Goal: Information Seeking & Learning: Learn about a topic

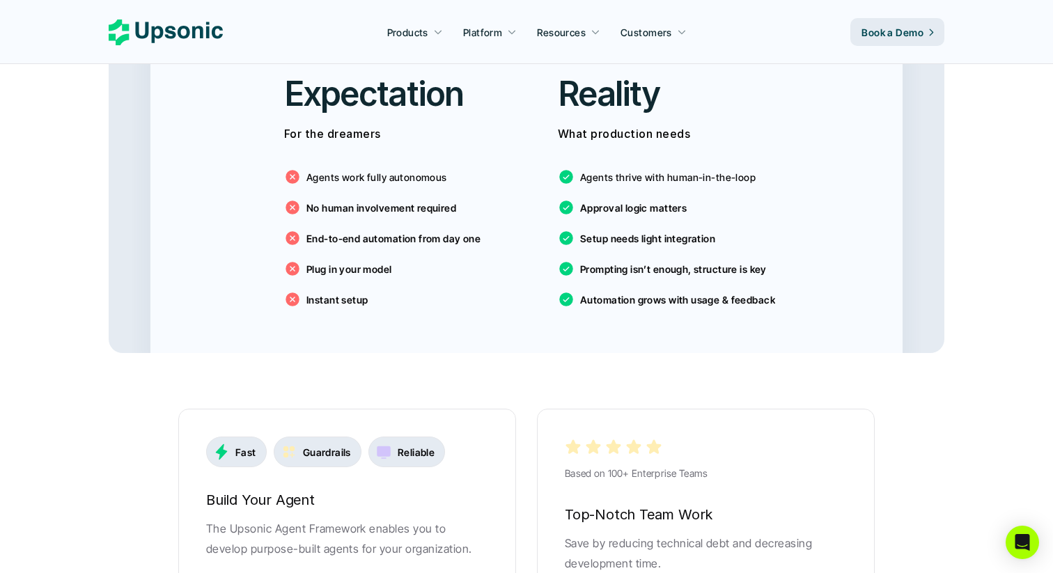
scroll to position [2454, 0]
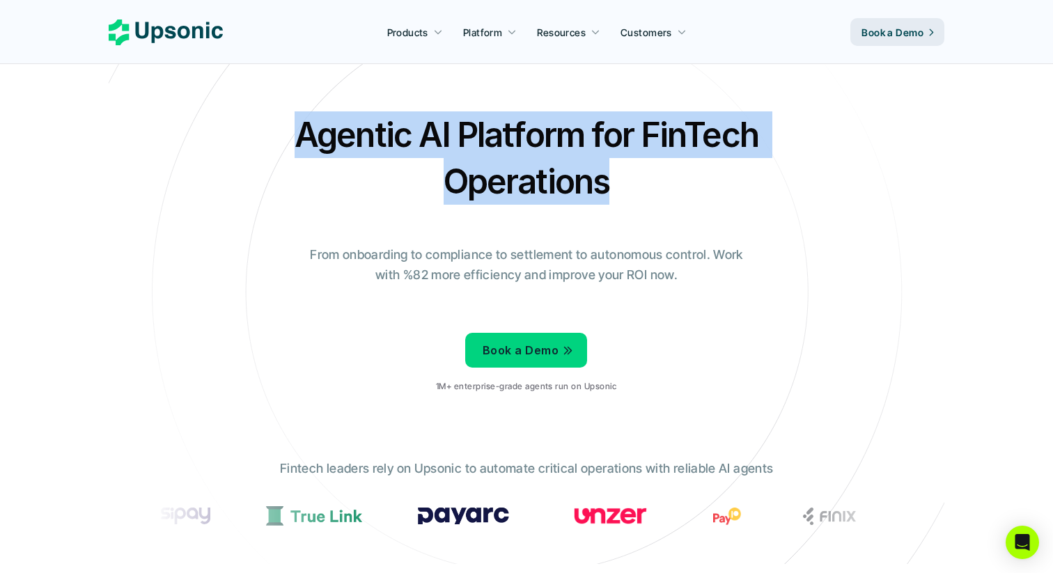
drag, startPoint x: 621, startPoint y: 187, endPoint x: 261, endPoint y: 134, distance: 363.3
click at [261, 134] on div "Agentic AI Platform for FinTech Operations From onboarding to compliance to set…" at bounding box center [526, 257] width 815 height 293
copy h2 "Agentic AI Platform for FinTech Operations"
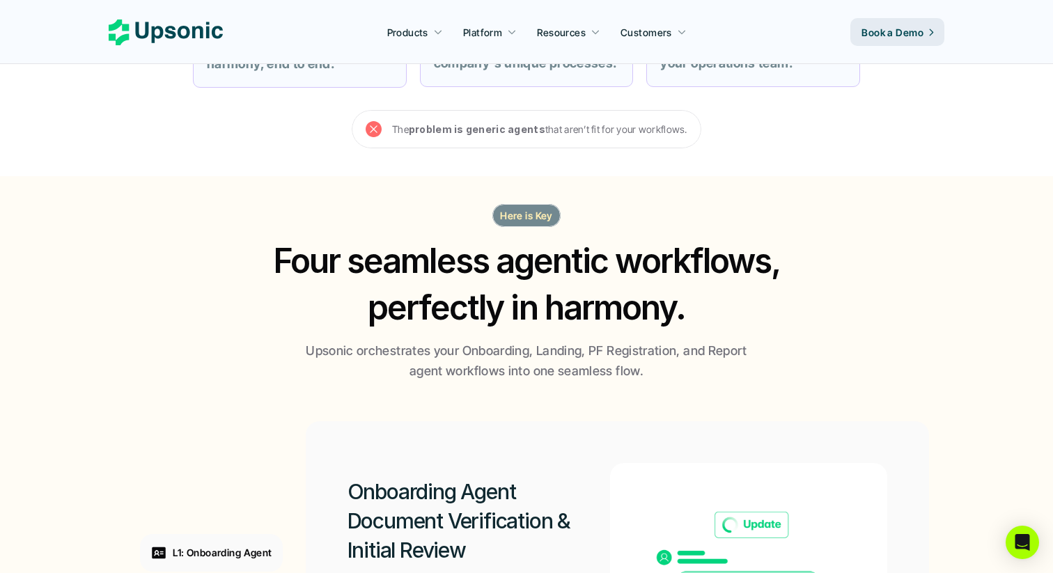
scroll to position [978, 0]
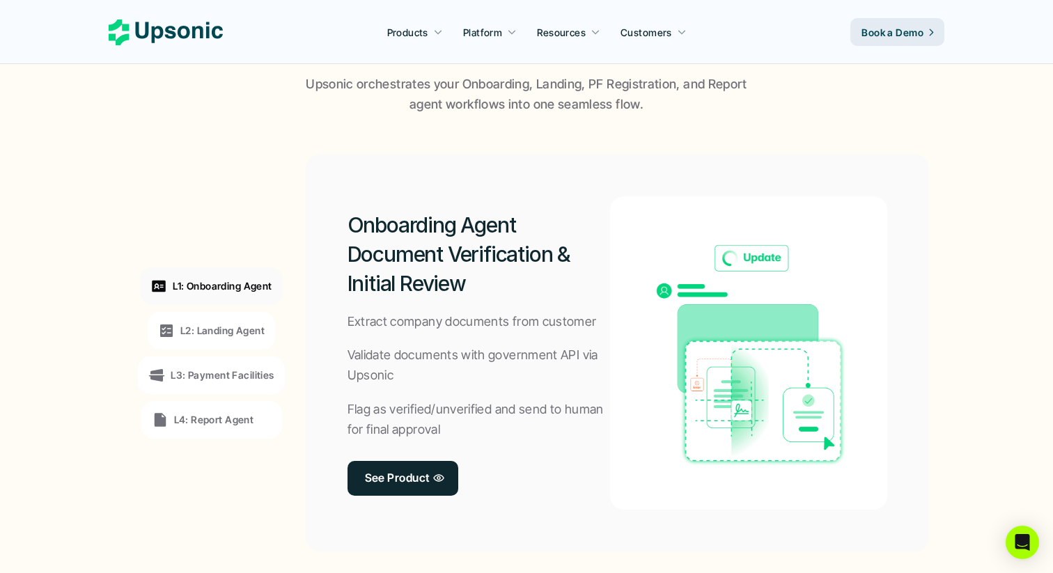
click at [241, 325] on p "L2: Landing Agent" at bounding box center [222, 330] width 84 height 15
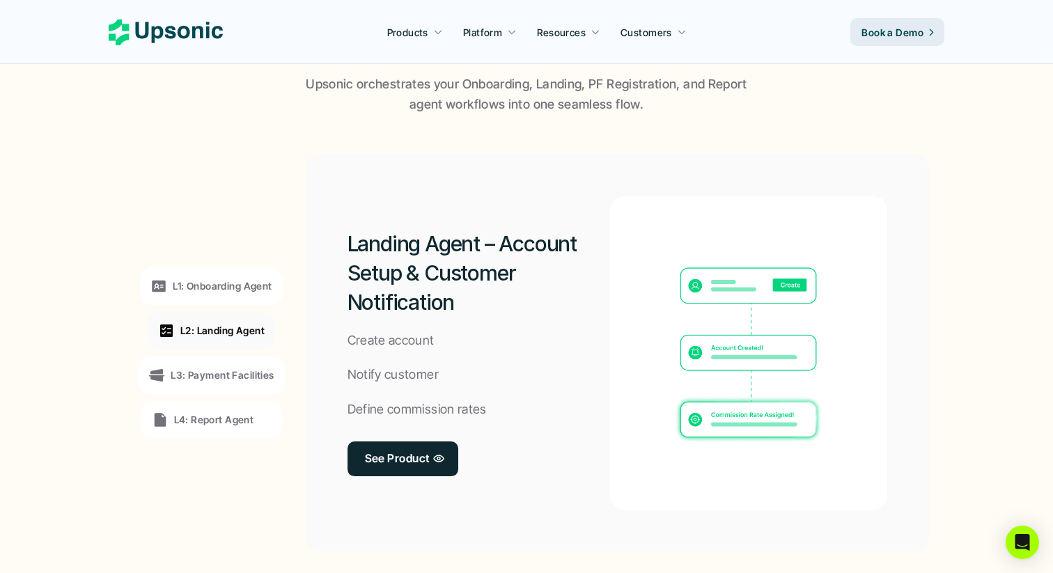
click at [241, 379] on p "L3: Payment Facilities" at bounding box center [222, 375] width 103 height 15
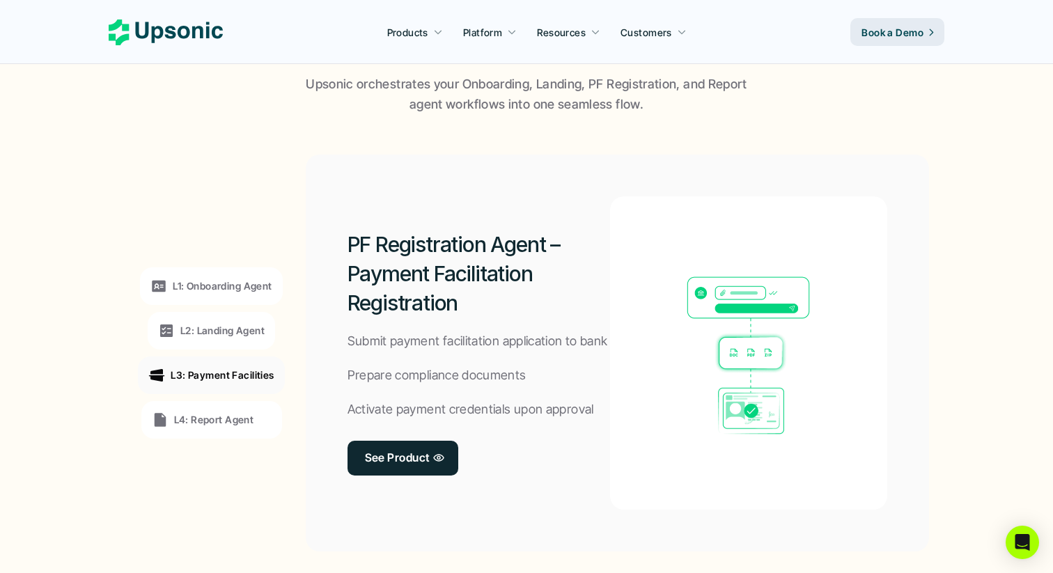
click at [241, 438] on div "L1: Onboarding Agent L2: Landing Agent L3: Payment Facilities L4: Report Agent" at bounding box center [212, 353] width 192 height 376
click at [241, 418] on p "L4: Report Agent" at bounding box center [214, 419] width 80 height 15
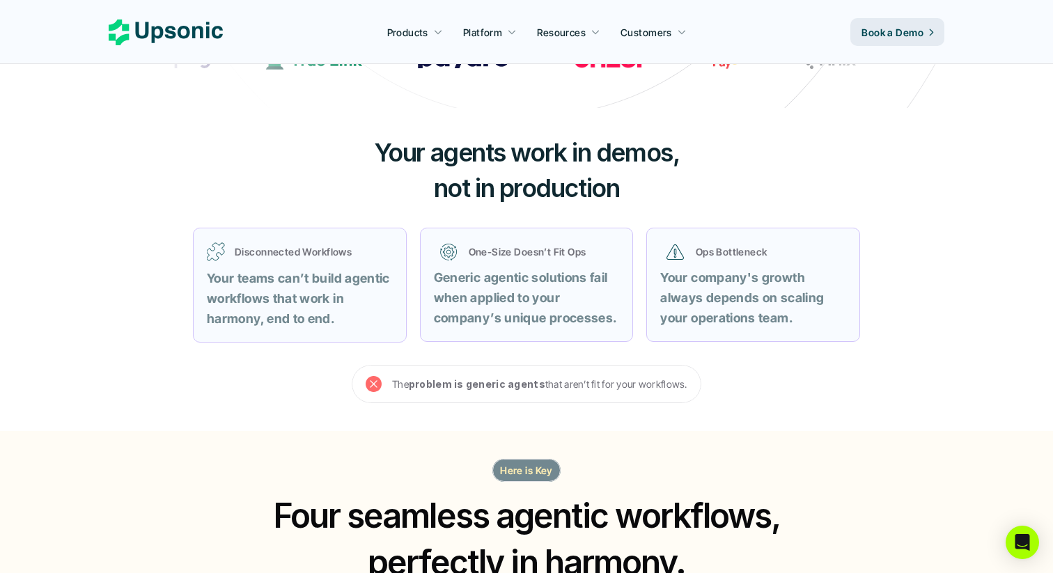
scroll to position [435, 0]
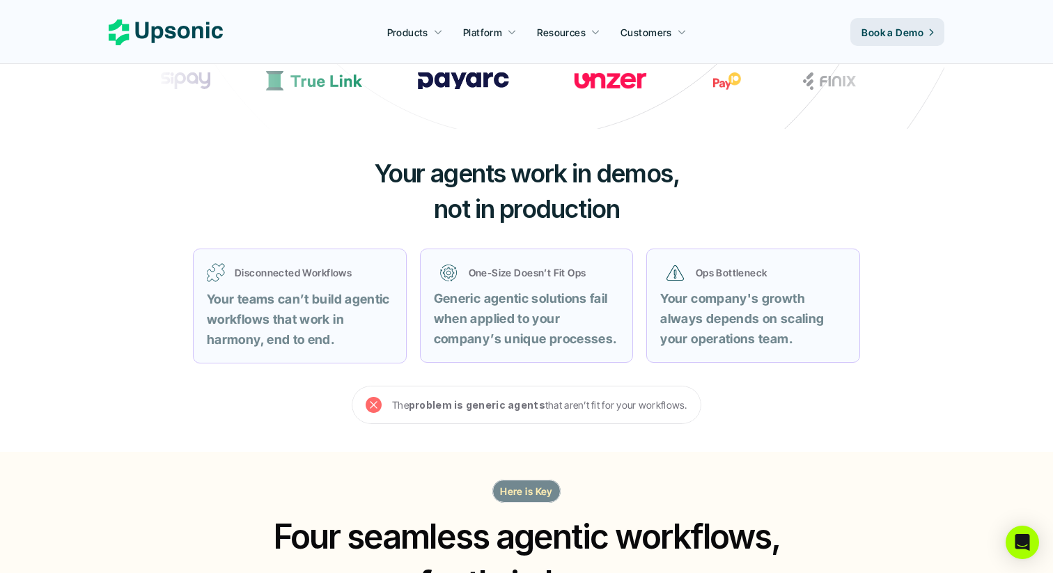
drag, startPoint x: 378, startPoint y: 173, endPoint x: 646, endPoint y: 221, distance: 272.5
click at [646, 221] on h3 "Your agents work in demos, not in production" at bounding box center [527, 191] width 418 height 70
drag, startPoint x: 646, startPoint y: 221, endPoint x: 349, endPoint y: 175, distance: 300.3
click at [349, 175] on h3 "Your agents work in demos, not in production" at bounding box center [527, 191] width 418 height 70
copy h3 "Your agents work in demos, not in production"
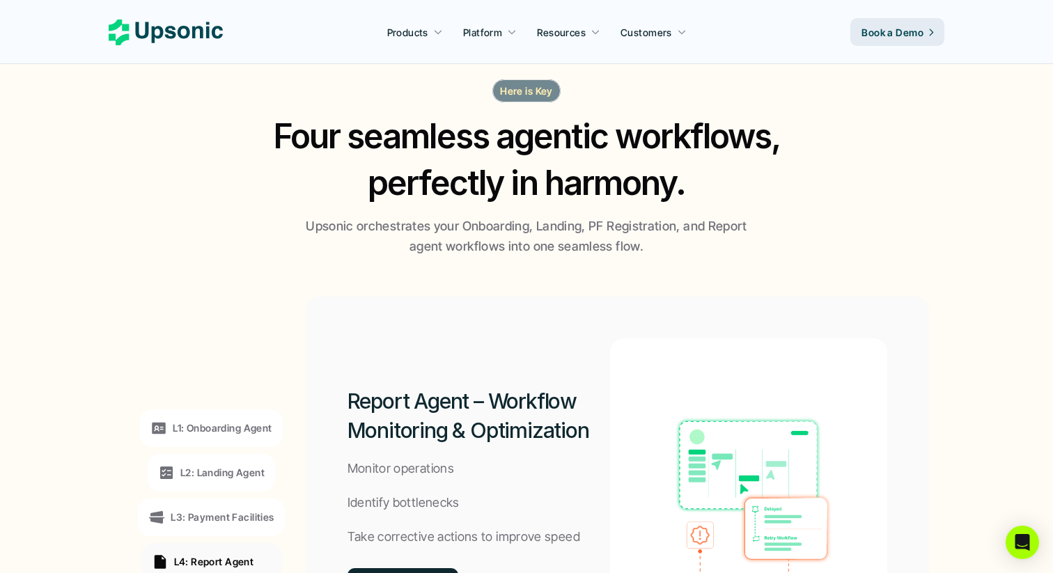
scroll to position [819, 0]
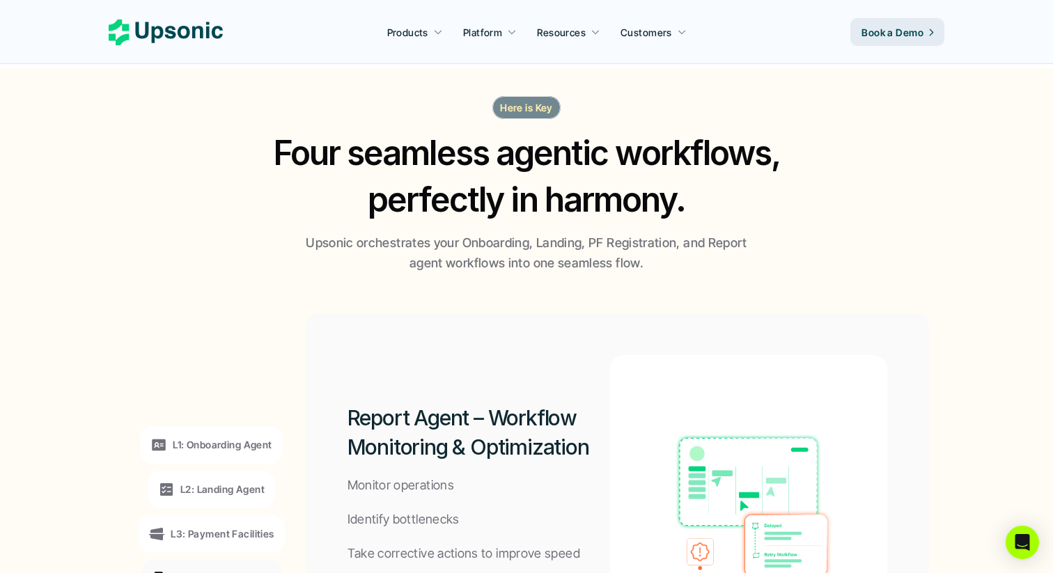
drag, startPoint x: 655, startPoint y: 263, endPoint x: 253, endPoint y: 153, distance: 417.0
click at [253, 153] on div "Here is Key Four seamless agentic workflows, perfectly in harmony. Upsonic orch…" at bounding box center [527, 185] width 836 height 178
copy div "Four seamless agentic workflows, perfectly in harmony. Upsonic orchestrates you…"
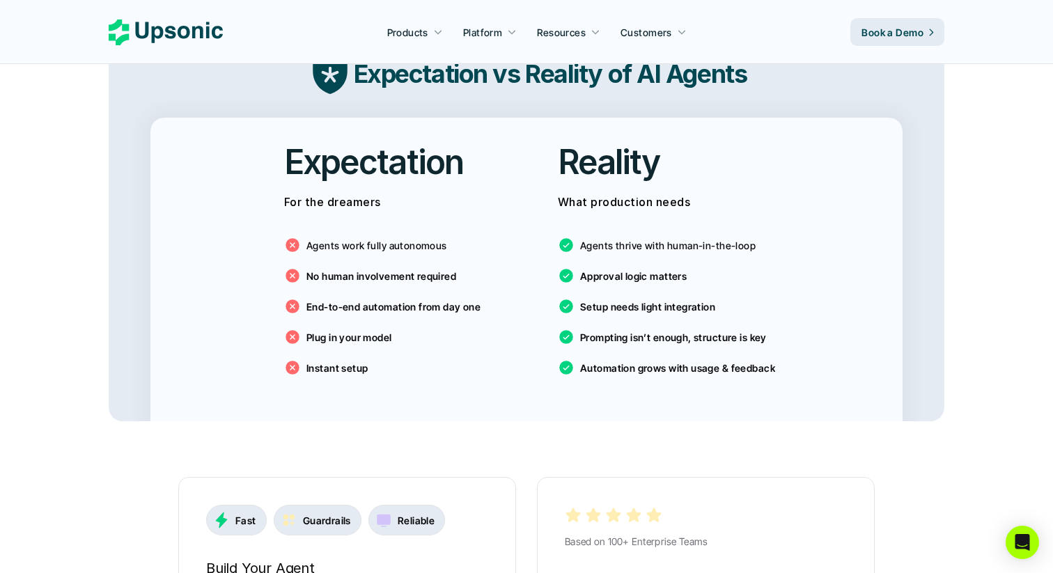
scroll to position [2346, 0]
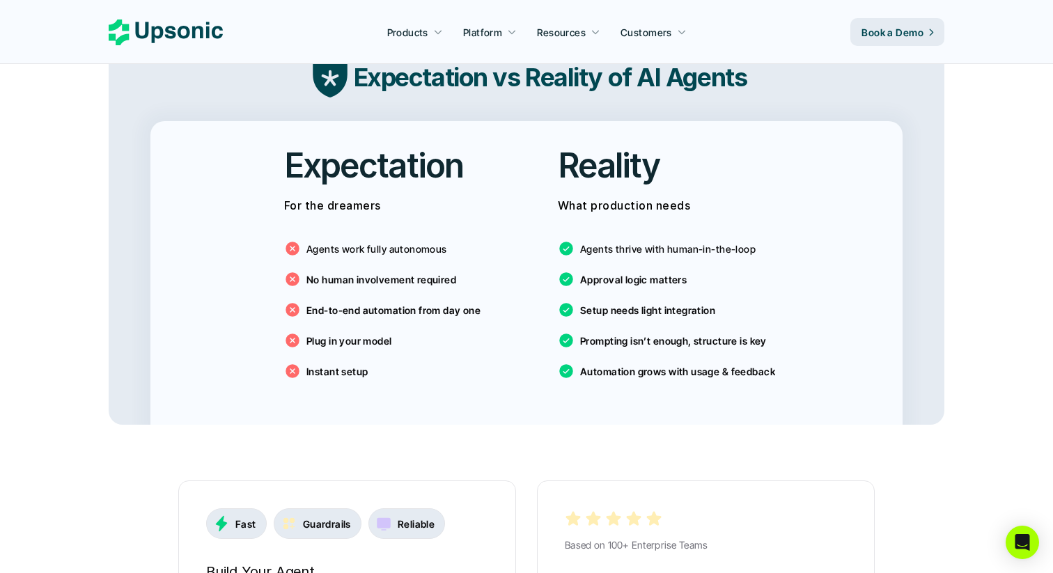
drag, startPoint x: 778, startPoint y: 349, endPoint x: 272, endPoint y: 143, distance: 546.2
click at [272, 143] on div "Expectation For the dreamers Agents work fully autonomous No human involvement …" at bounding box center [526, 273] width 752 height 304
copy div "Expectation For the dreamers Agents work fully autonomous No human involvement …"
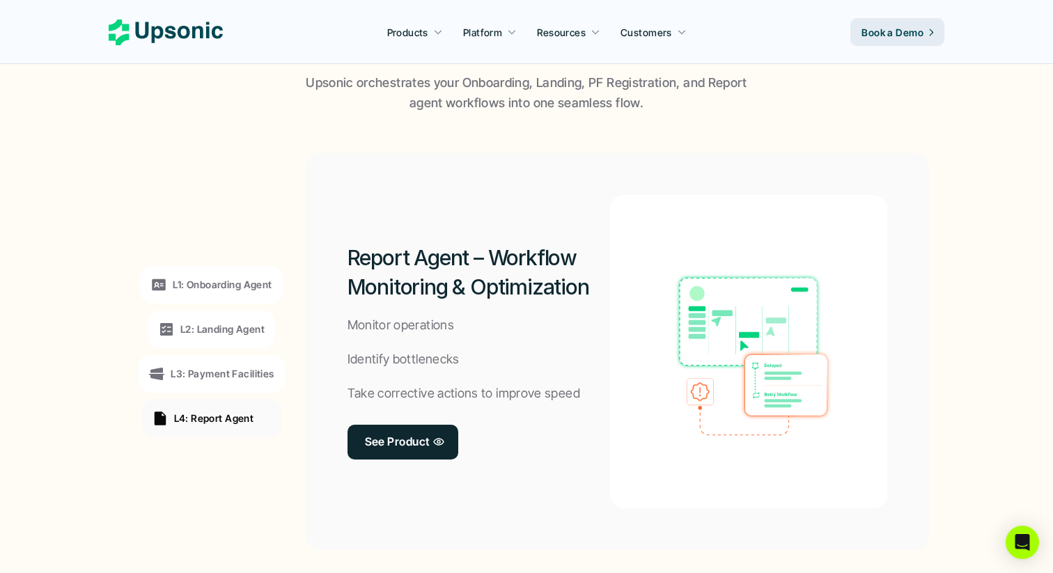
scroll to position [0, 0]
